Goal: Navigation & Orientation: Find specific page/section

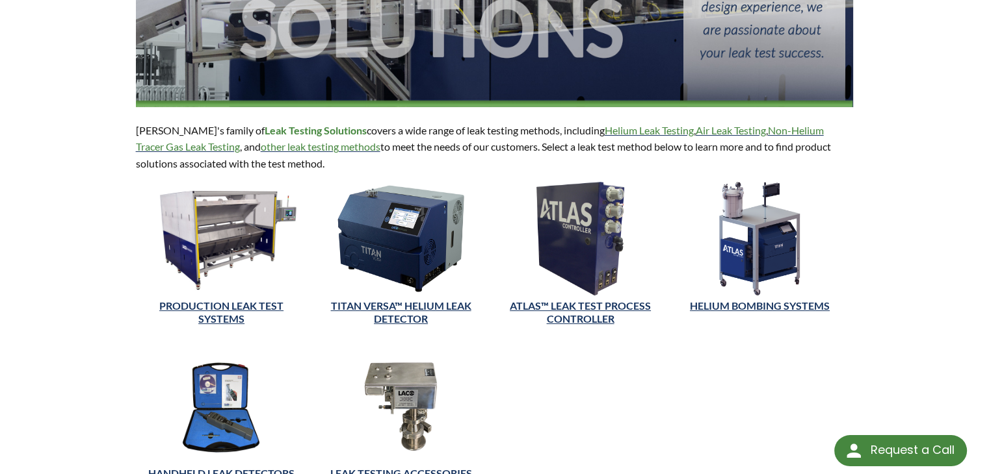
scroll to position [260, 0]
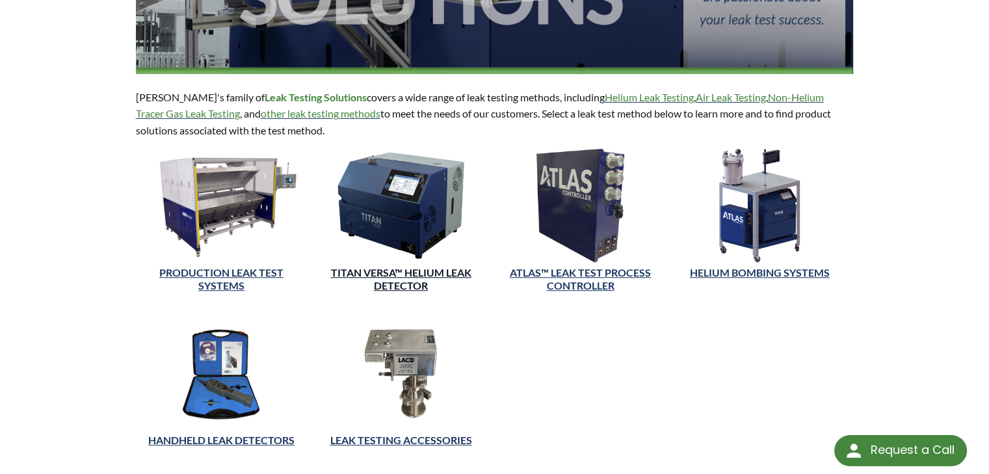
click at [406, 266] on link "TITAN VERSA™ Helium Leak Detector" at bounding box center [401, 279] width 140 height 26
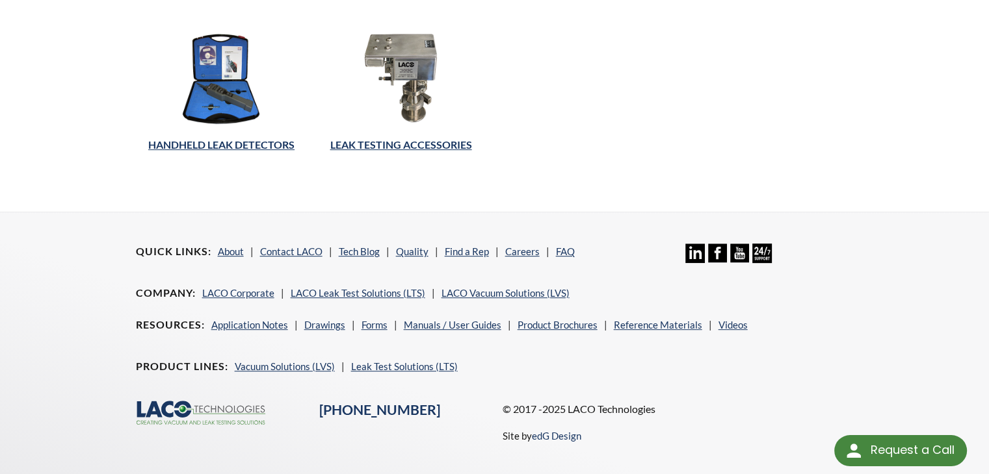
scroll to position [590, 0]
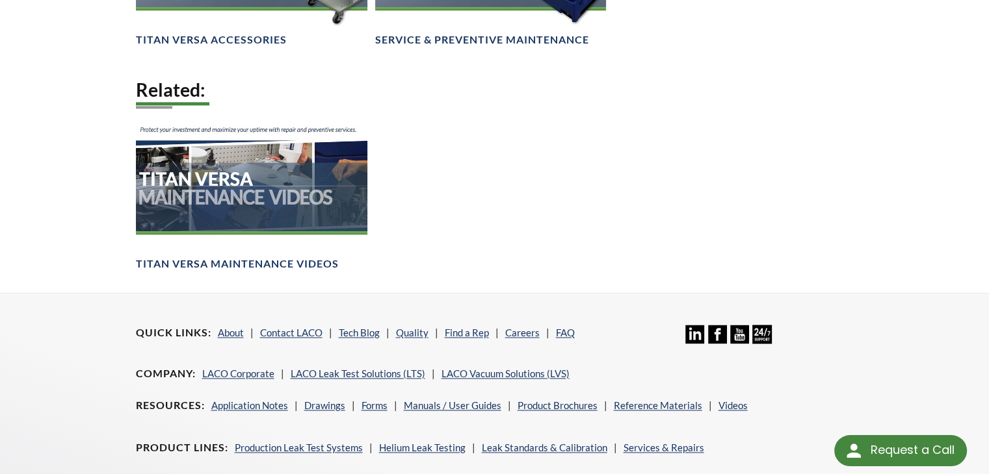
scroll to position [2160, 0]
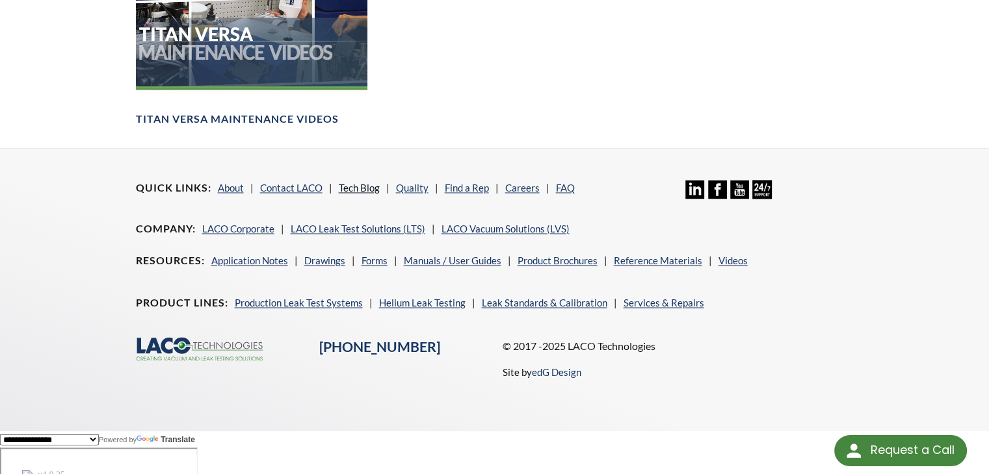
click at [359, 194] on link "Tech Blog" at bounding box center [359, 188] width 41 height 12
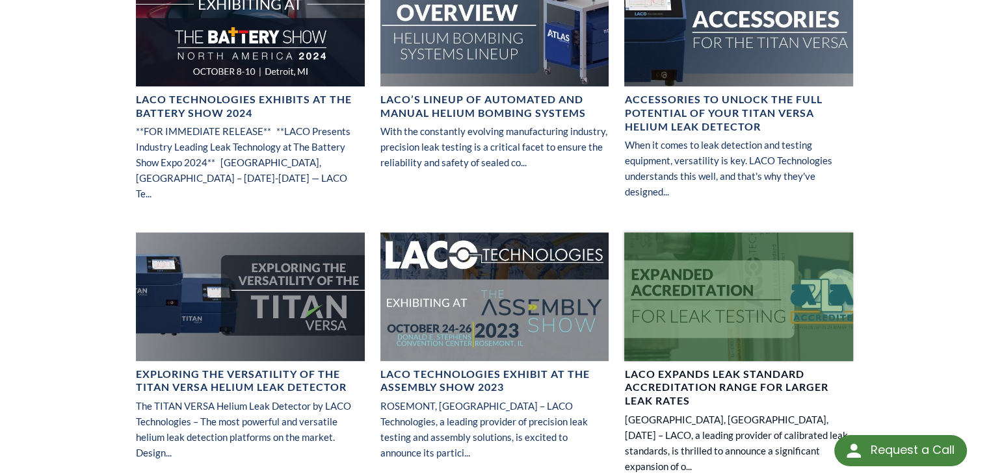
scroll to position [650, 0]
